Goal: Task Accomplishment & Management: Use online tool/utility

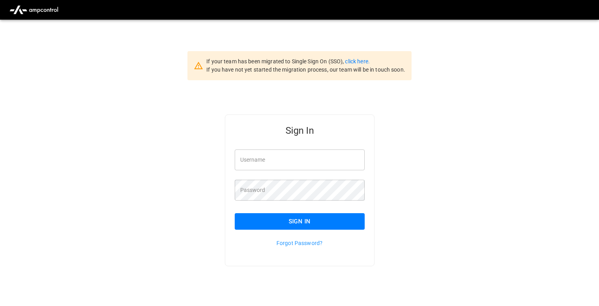
click at [262, 152] on div "Username Username" at bounding box center [300, 160] width 130 height 21
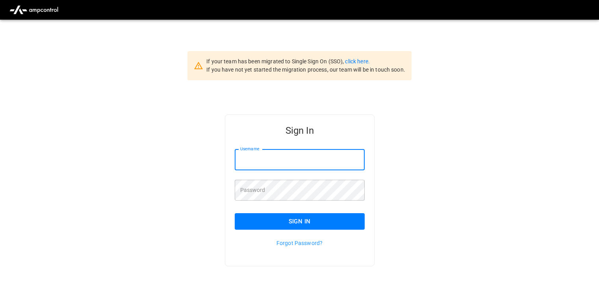
type input "**********"
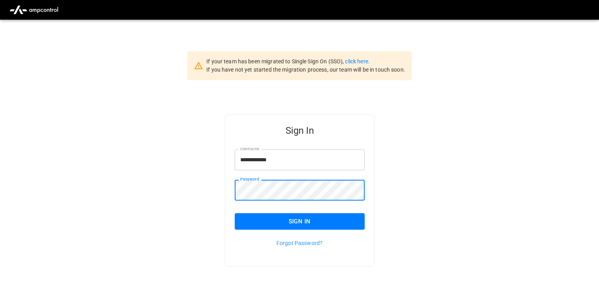
click at [465, 161] on div "**********" at bounding box center [299, 203] width 599 height 246
click at [245, 217] on button "Sign In" at bounding box center [300, 221] width 130 height 17
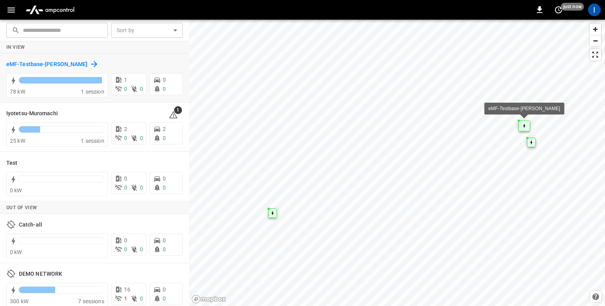
click at [65, 65] on h6 "eMF-Testbase-[PERSON_NAME]" at bounding box center [47, 64] width 82 height 9
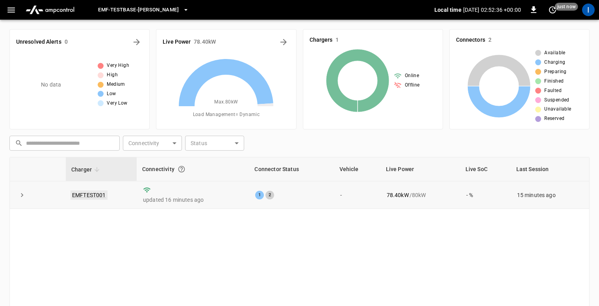
click at [86, 193] on link "EMFTEST001" at bounding box center [88, 195] width 37 height 9
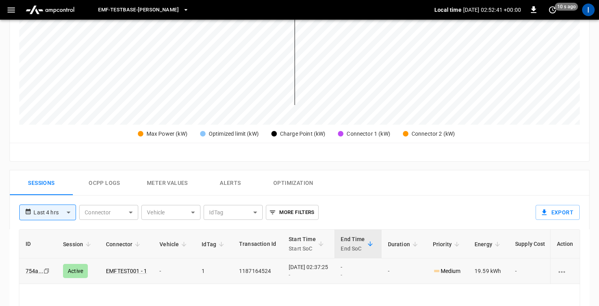
scroll to position [268, 0]
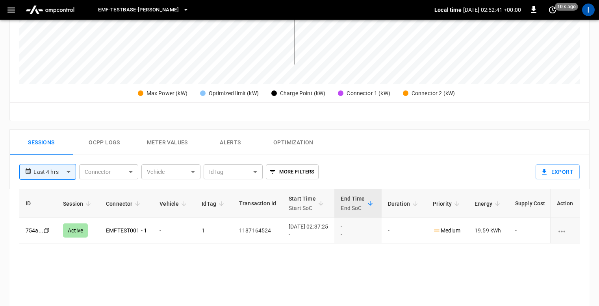
click at [155, 140] on button "Meter Values" at bounding box center [167, 142] width 63 height 25
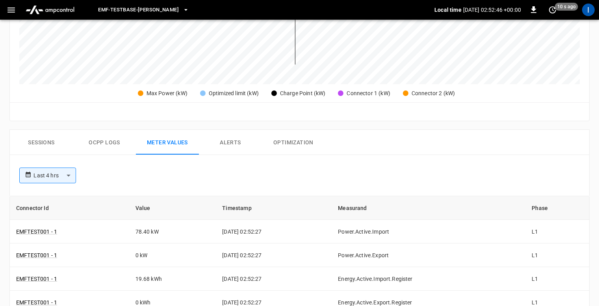
click at [56, 145] on button "Sessions" at bounding box center [41, 142] width 63 height 25
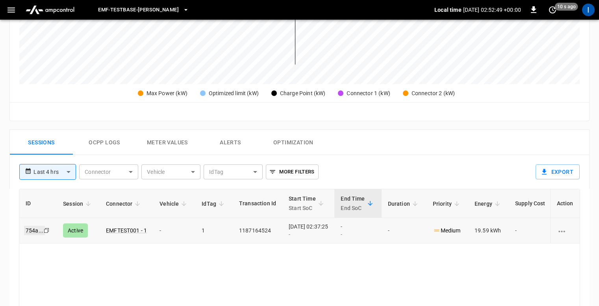
click at [25, 231] on link "754a ..." at bounding box center [34, 230] width 21 height 9
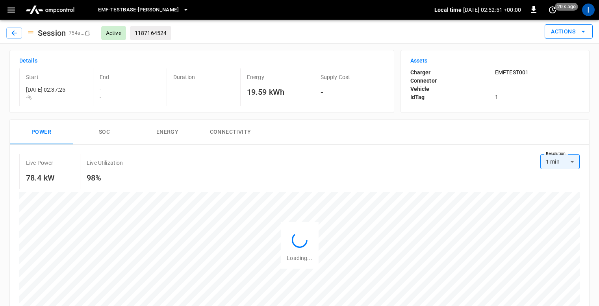
click at [570, 31] on button "Actions" at bounding box center [569, 31] width 48 height 15
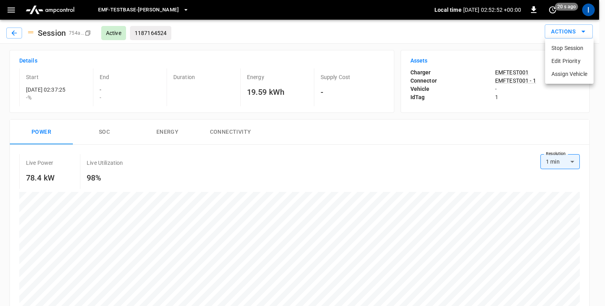
click at [569, 72] on li "Assign Vehicle" at bounding box center [569, 74] width 48 height 13
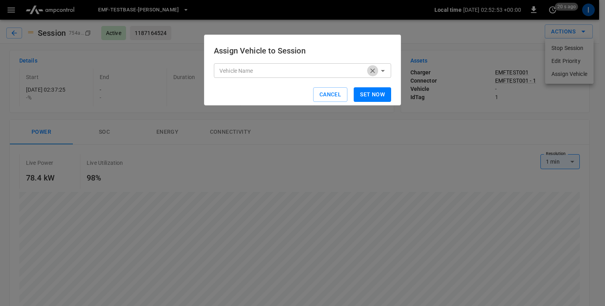
click at [371, 74] on icon "Clear" at bounding box center [373, 71] width 8 height 8
click at [387, 70] on icon "Open" at bounding box center [382, 70] width 9 height 9
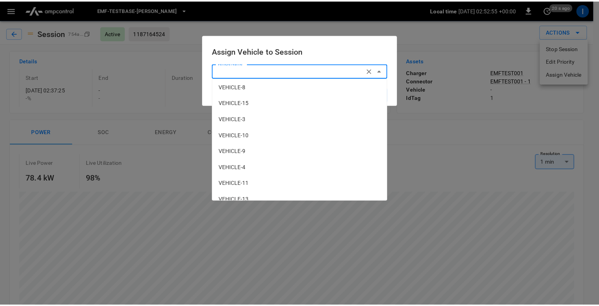
scroll to position [365, 0]
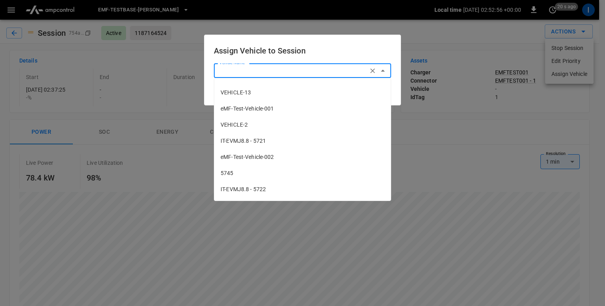
click at [285, 109] on span "eMF-Test-Vehicle-001" at bounding box center [303, 109] width 164 height 8
type input "**********"
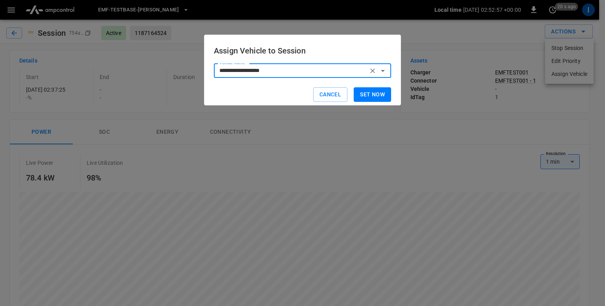
click at [368, 93] on button "Set now" at bounding box center [372, 94] width 37 height 15
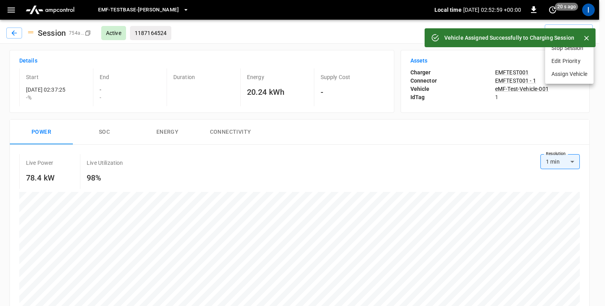
click at [297, 33] on div at bounding box center [302, 153] width 605 height 306
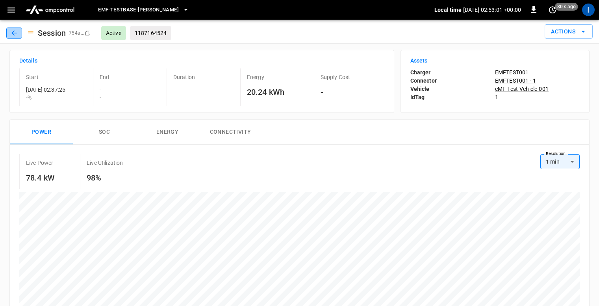
click at [13, 34] on icon "button" at bounding box center [14, 33] width 8 height 8
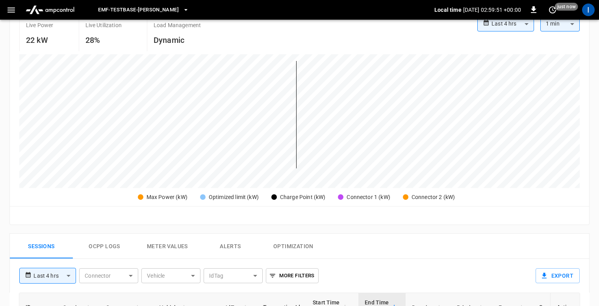
scroll to position [285, 0]
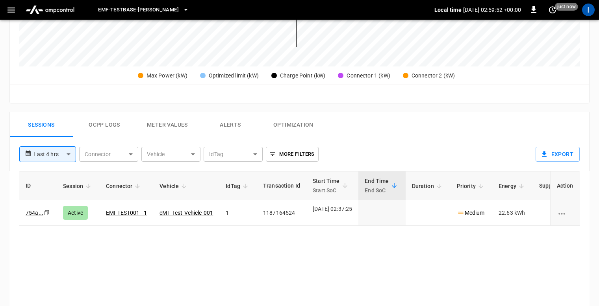
click at [177, 123] on button "Meter Values" at bounding box center [167, 124] width 63 height 25
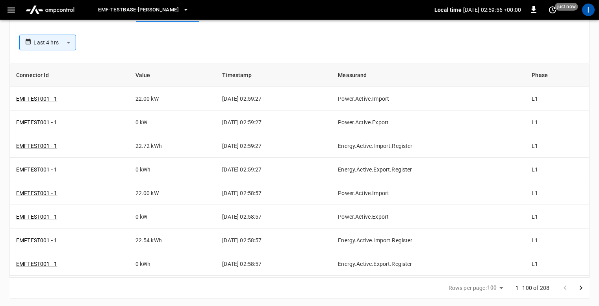
scroll to position [287, 0]
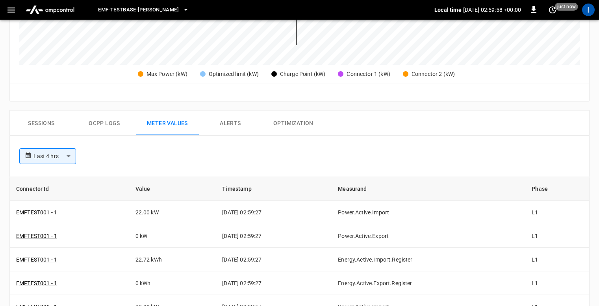
click at [108, 119] on button "Ocpp logs" at bounding box center [104, 123] width 63 height 25
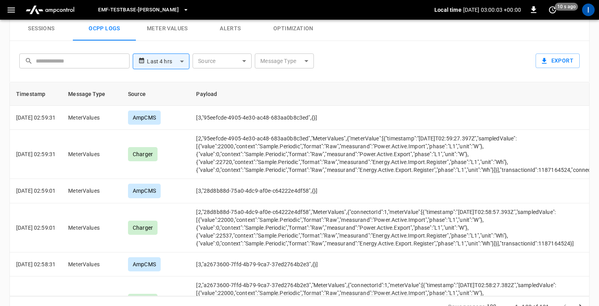
scroll to position [377, 0]
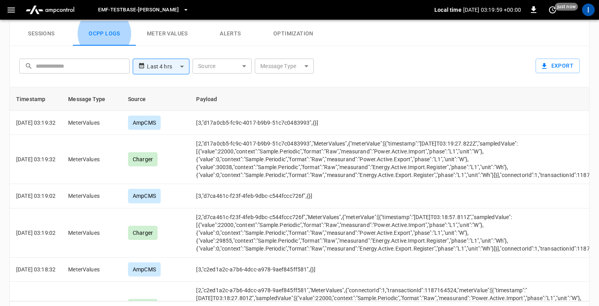
click at [418, 65] on div "**********" at bounding box center [298, 64] width 564 height 25
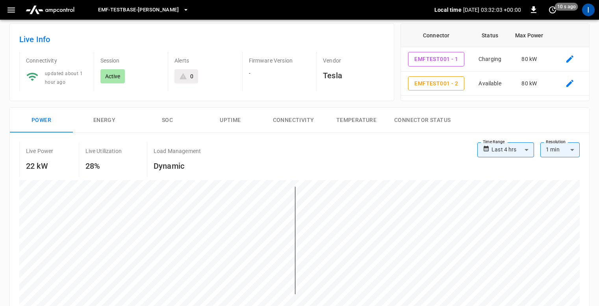
scroll to position [0, 0]
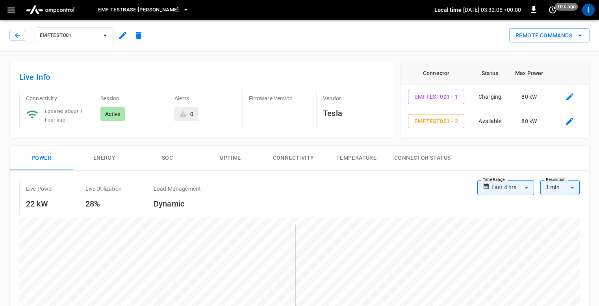
click at [284, 42] on div "Remote Commands" at bounding box center [367, 32] width 443 height 21
